Goal: Find specific page/section: Find specific page/section

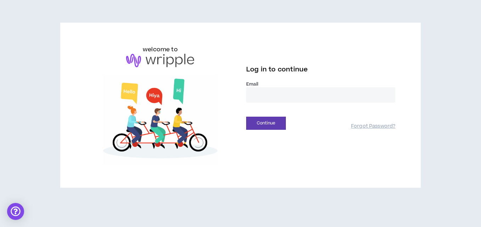
click at [272, 90] on input "email" at bounding box center [320, 94] width 149 height 15
type input "**********"
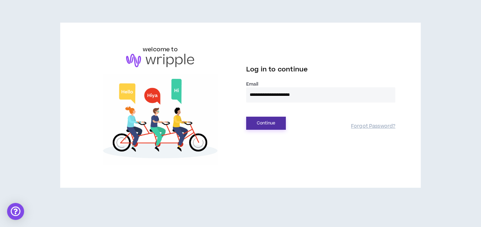
click at [260, 125] on button "Continue" at bounding box center [266, 123] width 40 height 13
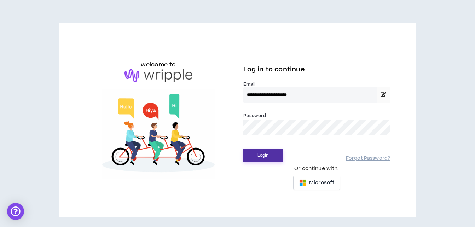
click at [256, 156] on button "Login" at bounding box center [263, 155] width 40 height 13
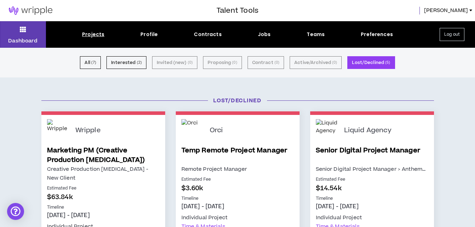
click at [95, 36] on div "Projects" at bounding box center [93, 34] width 22 height 7
click at [97, 35] on div "Projects" at bounding box center [93, 34] width 22 height 7
click at [262, 36] on div "Jobs" at bounding box center [264, 34] width 13 height 7
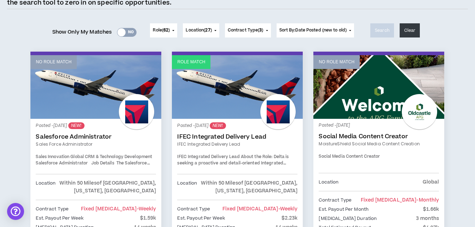
scroll to position [71, 0]
